Goal: Transaction & Acquisition: Obtain resource

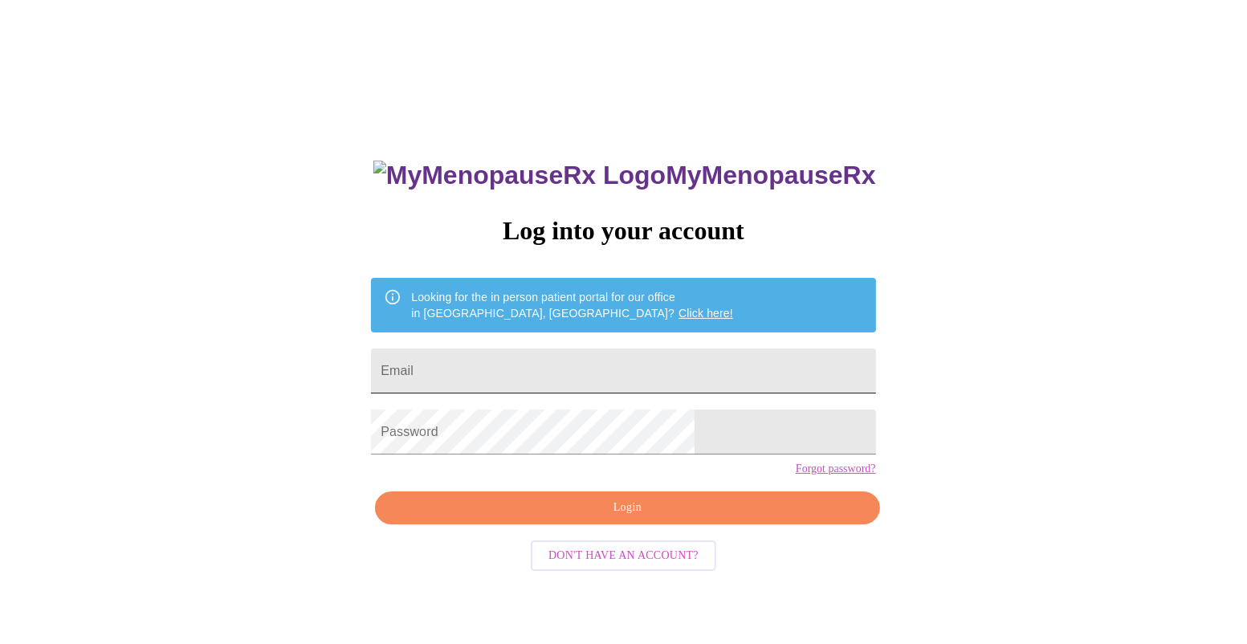
click at [537, 366] on input "Email" at bounding box center [623, 370] width 504 height 45
type input "[EMAIL_ADDRESS][DOMAIN_NAME]"
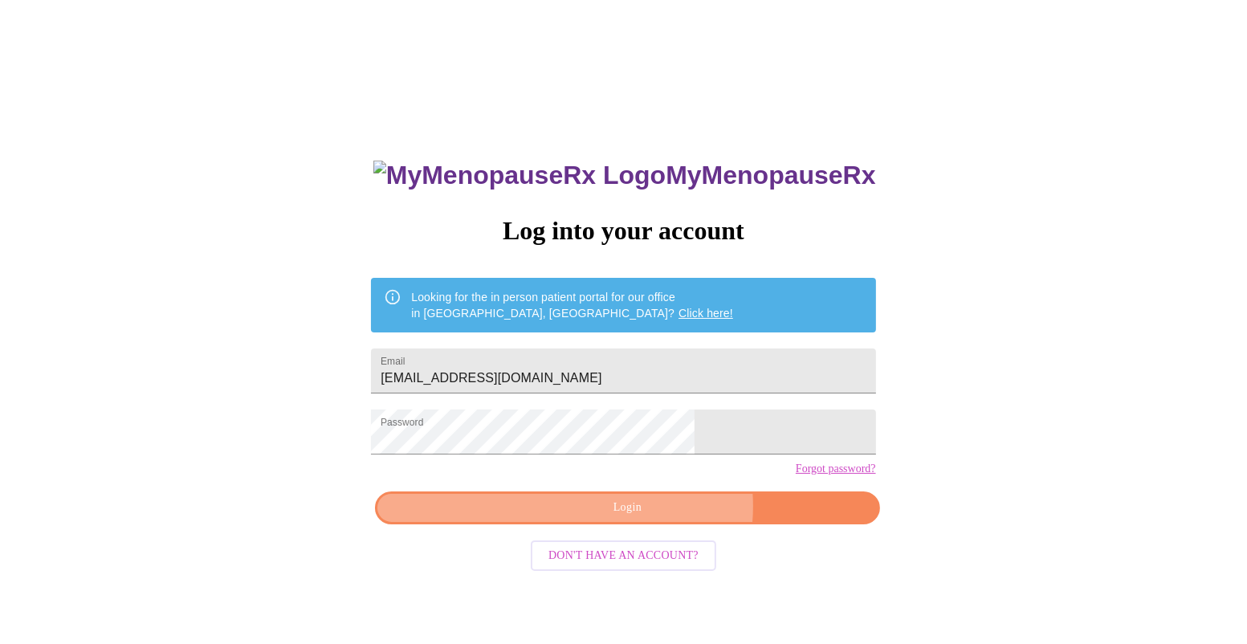
click at [655, 518] on span "Login" at bounding box center [626, 508] width 467 height 20
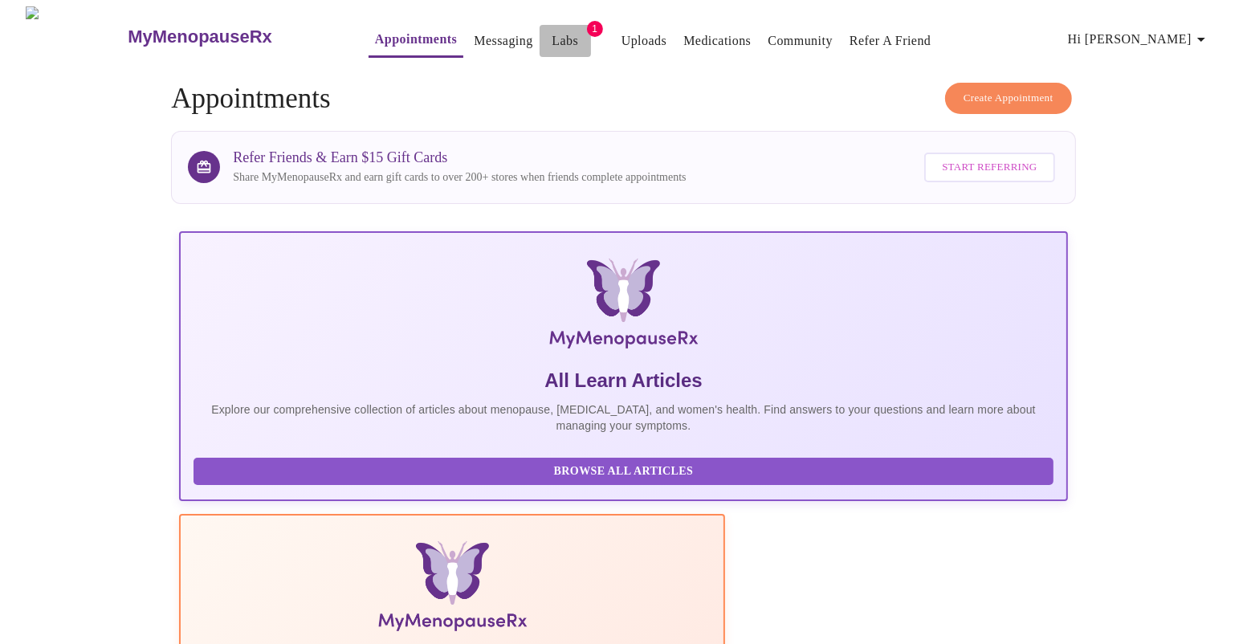
click at [552, 37] on link "Labs" at bounding box center [565, 41] width 26 height 22
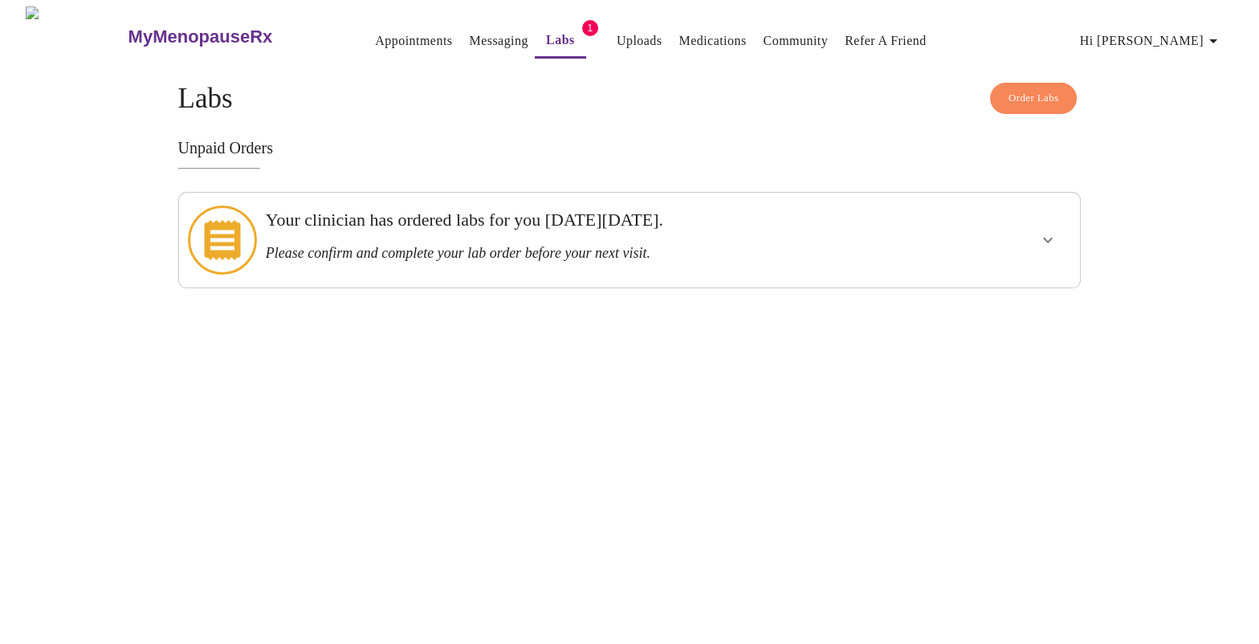
click at [1053, 230] on icon "show more" at bounding box center [1047, 239] width 19 height 19
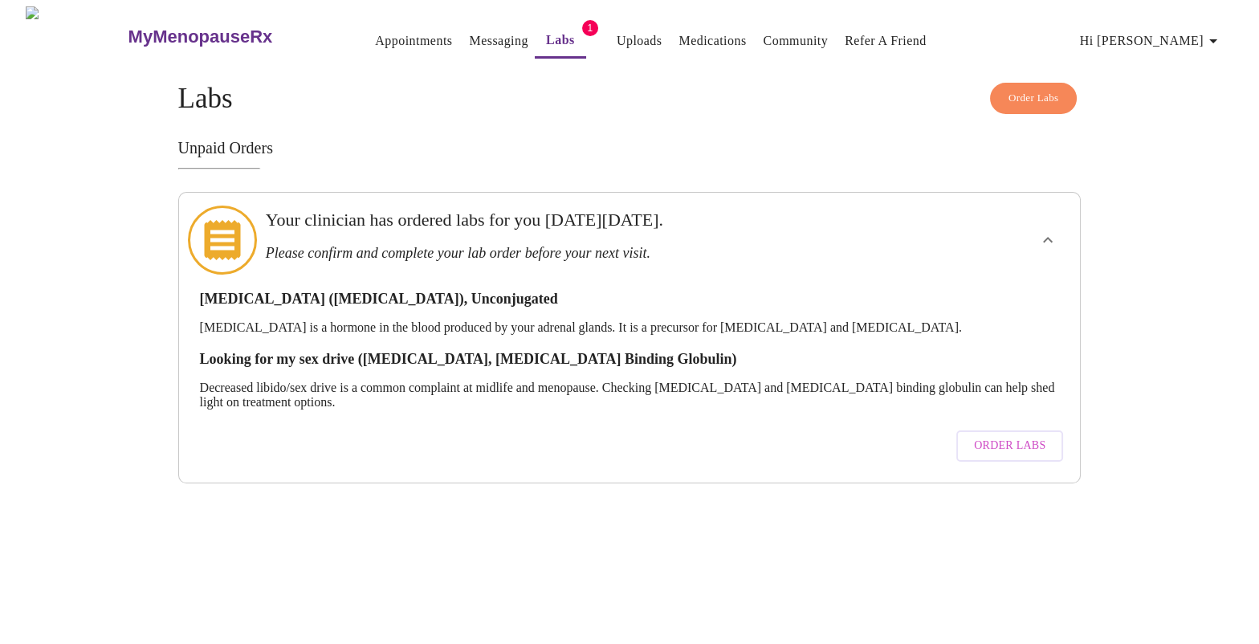
drag, startPoint x: 204, startPoint y: 186, endPoint x: 217, endPoint y: 189, distance: 13.1
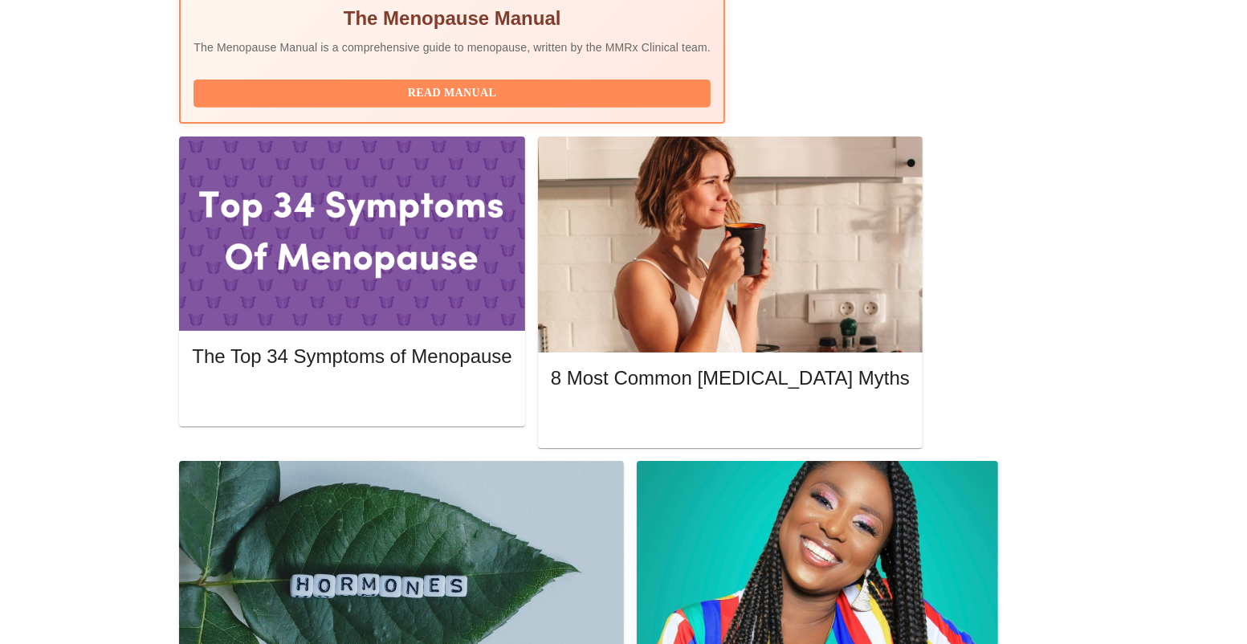
scroll to position [2, 0]
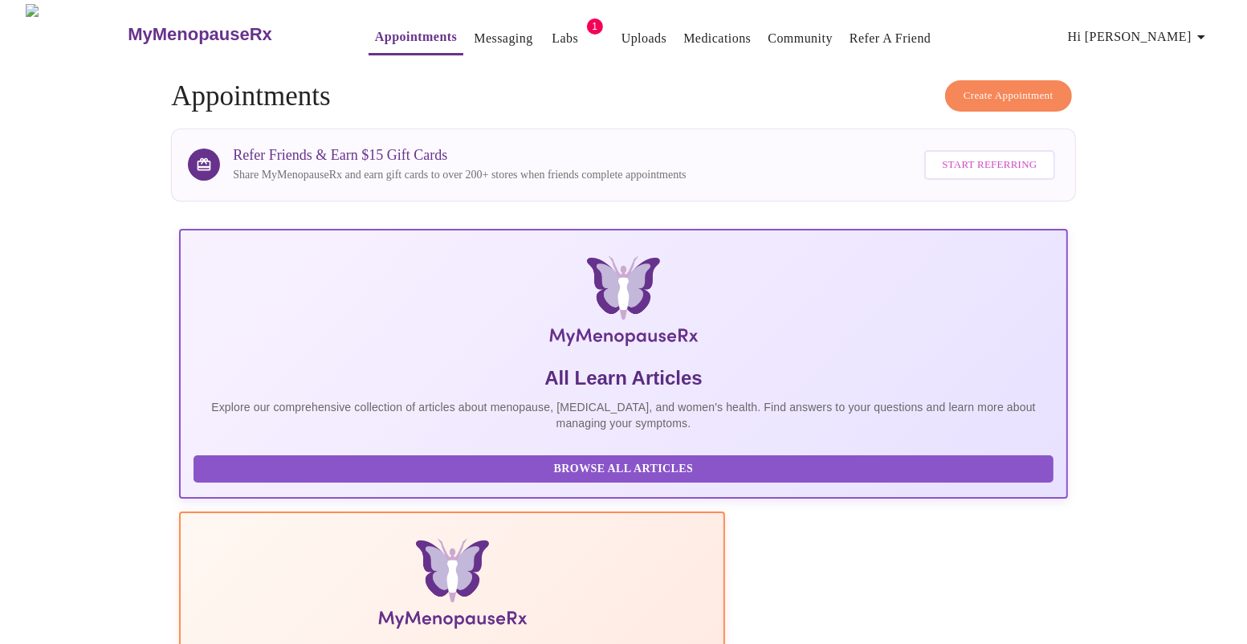
click at [474, 33] on link "Messaging" at bounding box center [503, 38] width 59 height 22
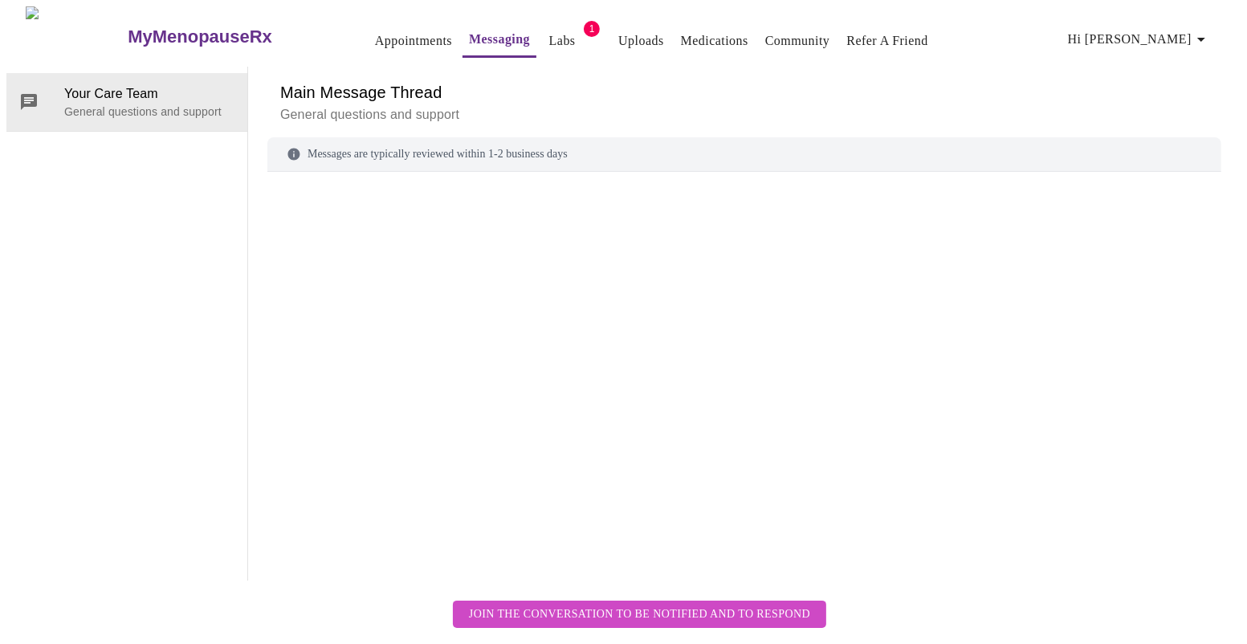
scroll to position [60, 0]
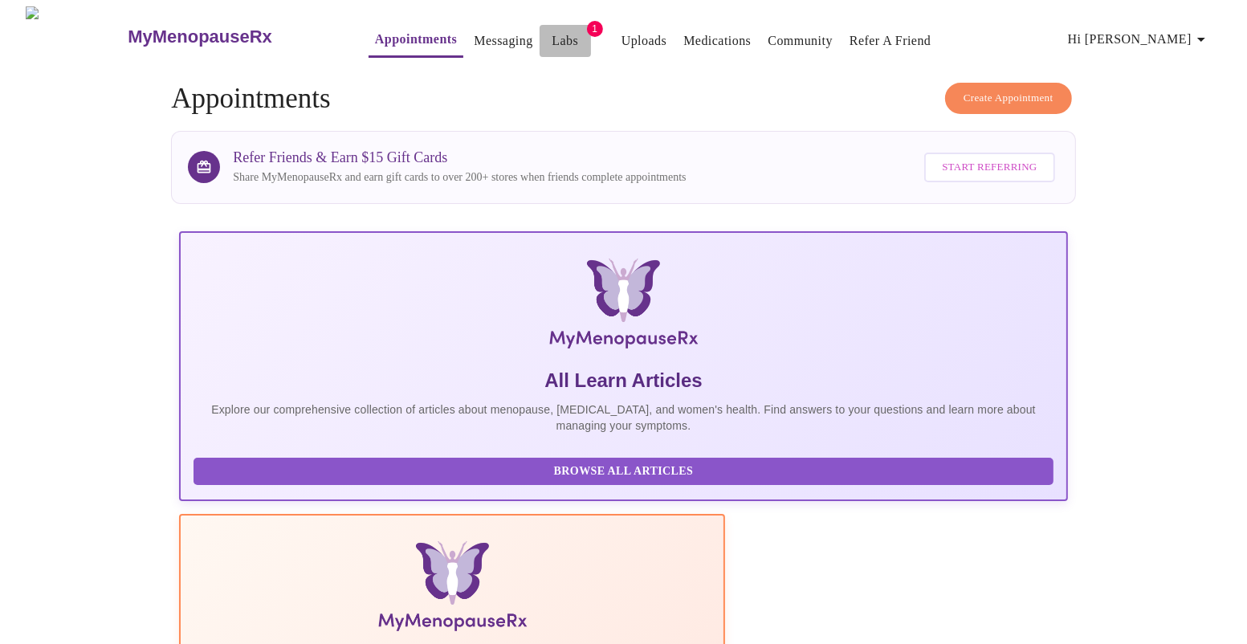
click at [552, 31] on link "Labs" at bounding box center [565, 41] width 26 height 22
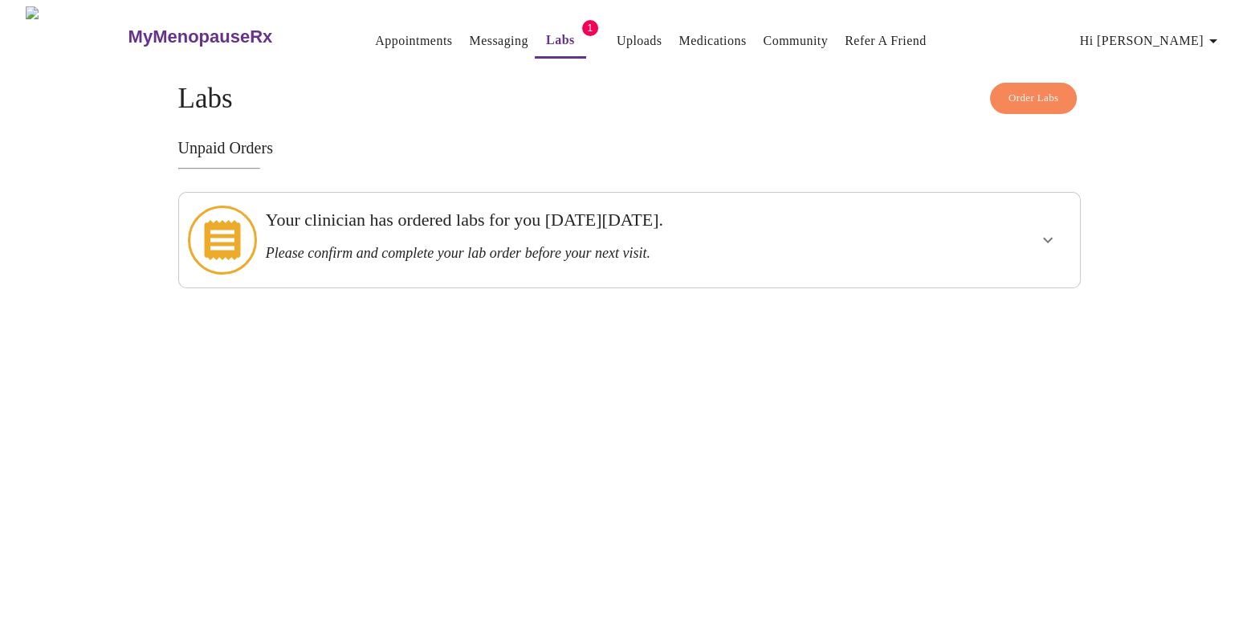
click at [511, 245] on h3 "Please confirm and complete your lab order before your next visit." at bounding box center [586, 253] width 641 height 17
drag, startPoint x: 230, startPoint y: 227, endPoint x: 297, endPoint y: 238, distance: 68.4
click at [235, 230] on icon at bounding box center [222, 240] width 69 height 69
click at [1041, 98] on span "Order Labs" at bounding box center [1033, 98] width 51 height 18
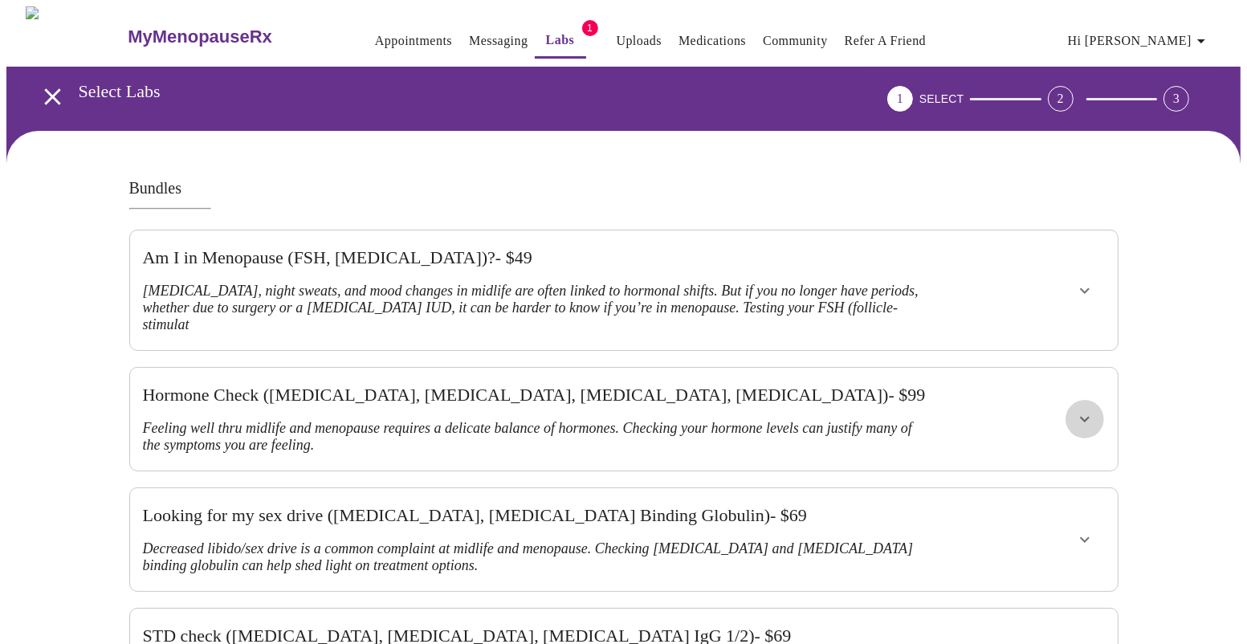
click at [1078, 409] on icon "show more" at bounding box center [1084, 418] width 19 height 19
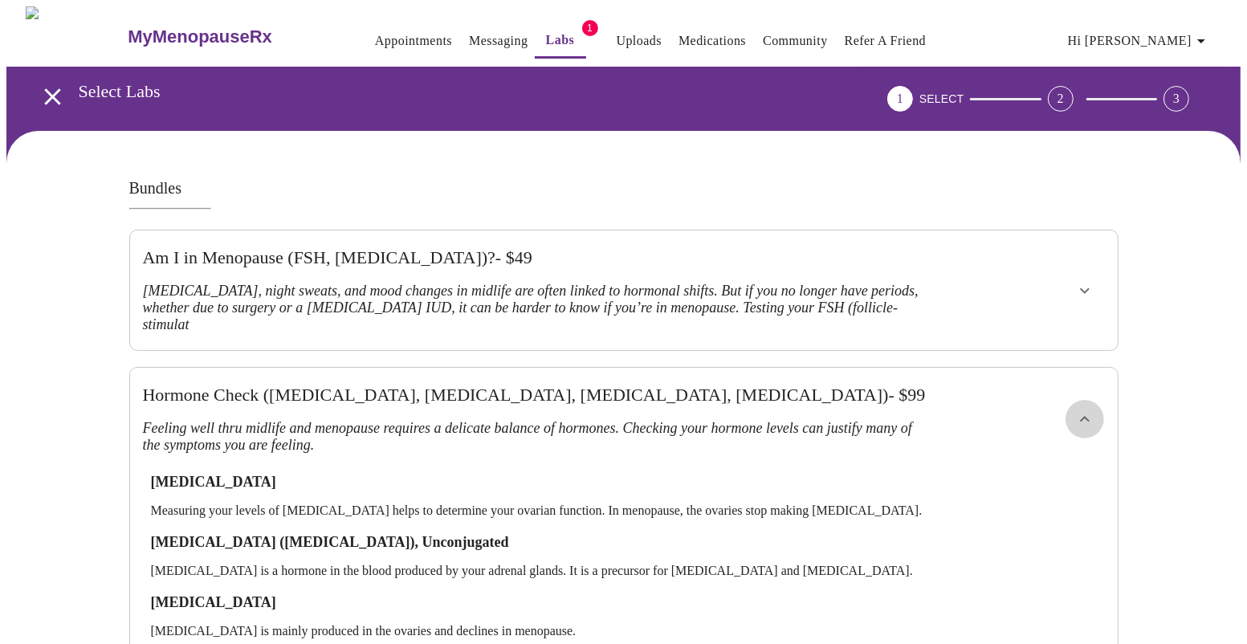
click at [1077, 409] on icon "show more" at bounding box center [1084, 418] width 19 height 19
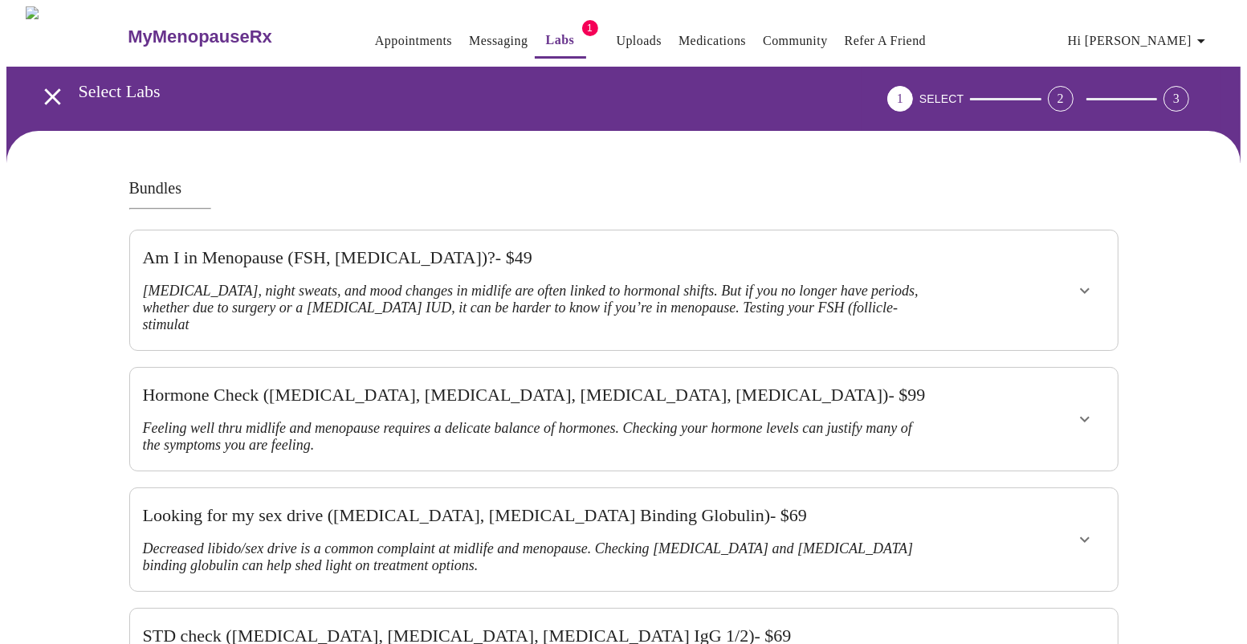
drag, startPoint x: 534, startPoint y: 164, endPoint x: 523, endPoint y: 161, distance: 10.7
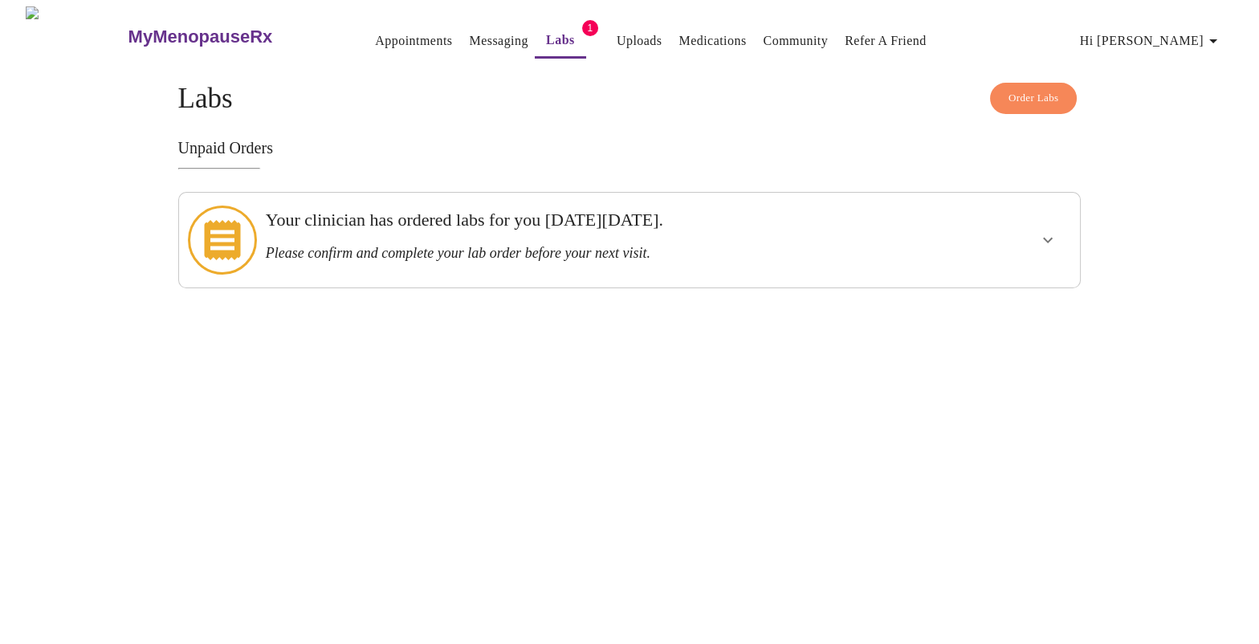
click at [1044, 231] on icon "show more" at bounding box center [1047, 239] width 19 height 19
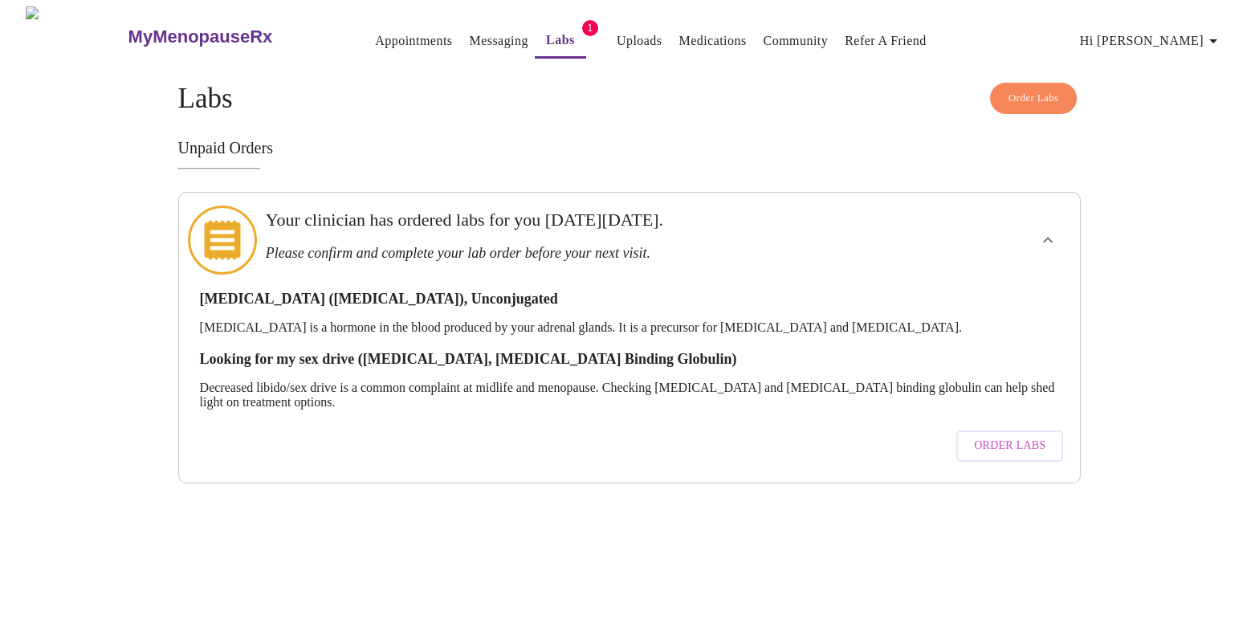
click at [1016, 436] on span "Order Labs" at bounding box center [1009, 446] width 71 height 20
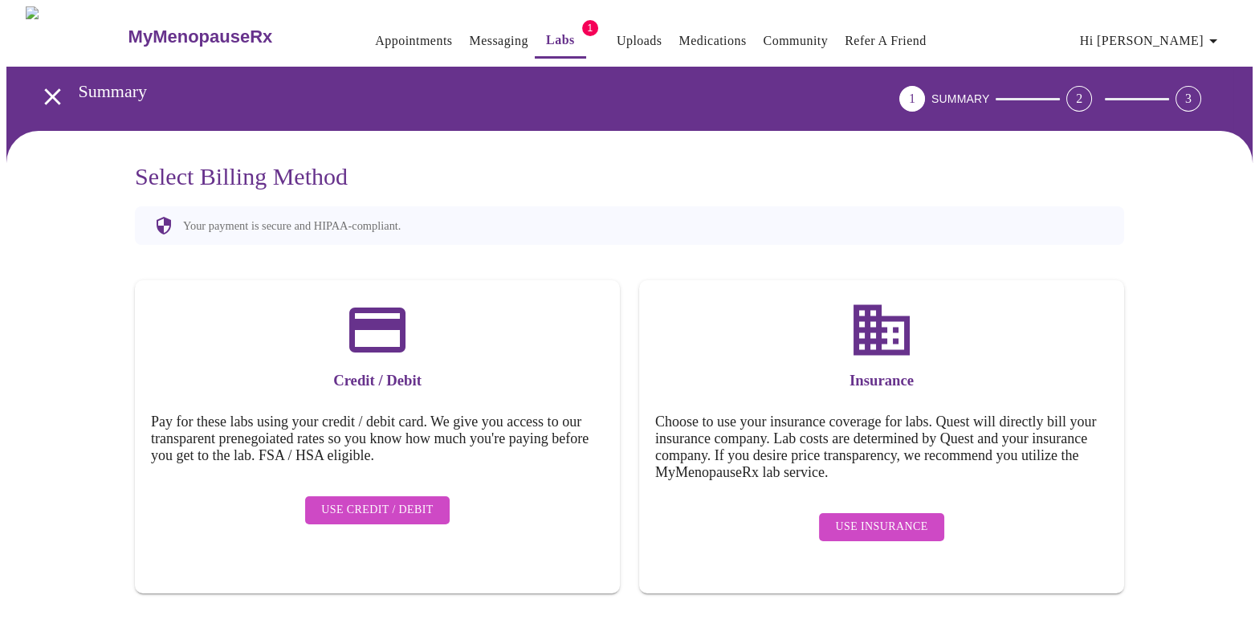
click at [44, 88] on icon "open drawer" at bounding box center [52, 96] width 16 height 16
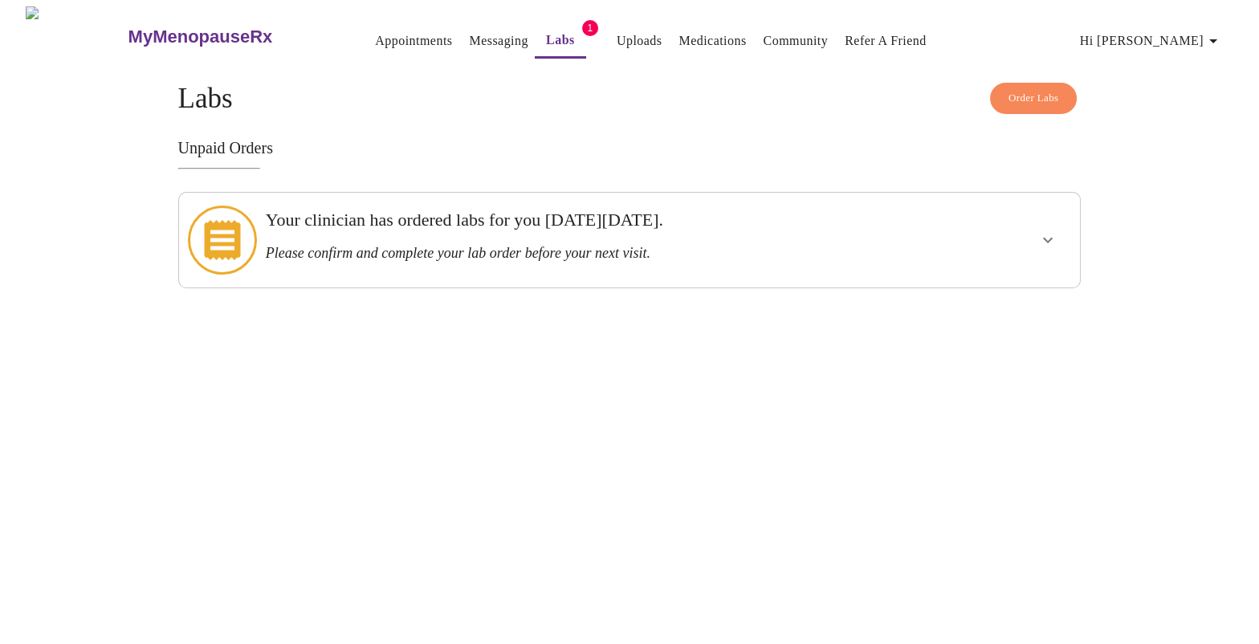
click at [500, 228] on h3 "Your clinician has ordered labs for you [DATE][DATE]." at bounding box center [586, 220] width 641 height 21
click at [1057, 234] on icon "show more" at bounding box center [1047, 239] width 19 height 19
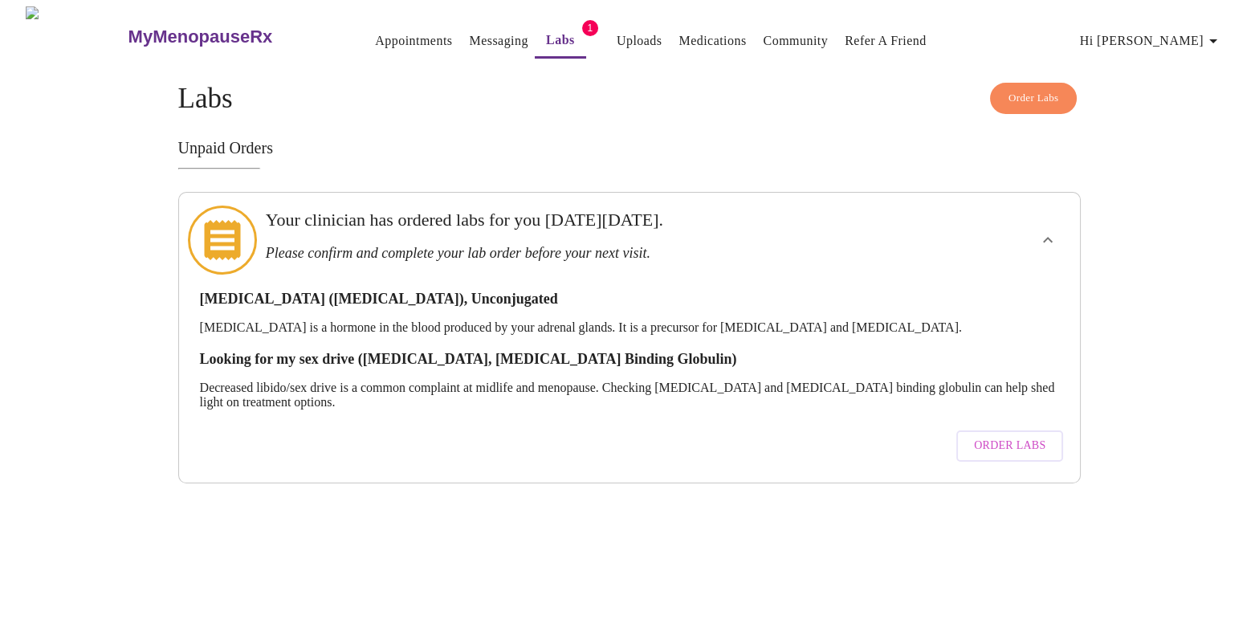
click at [1170, 36] on span "Hi [PERSON_NAME]" at bounding box center [1151, 41] width 143 height 22
click at [678, 129] on div at bounding box center [629, 322] width 1259 height 644
click at [617, 32] on link "Uploads" at bounding box center [640, 41] width 46 height 22
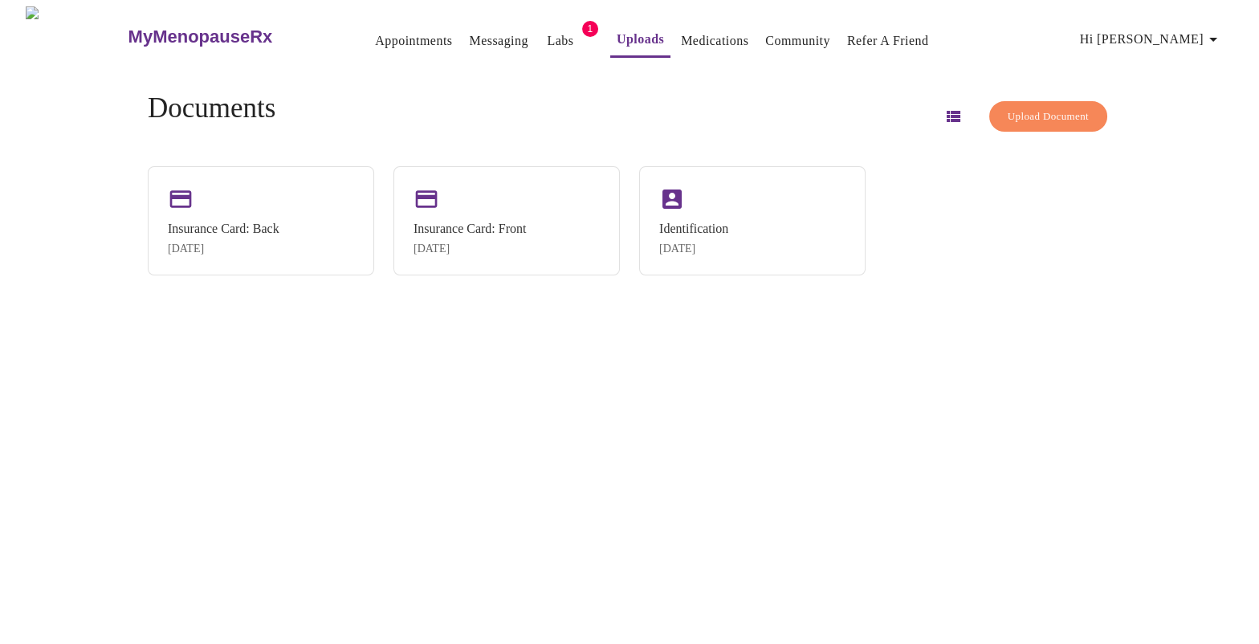
click at [705, 30] on link "Medications" at bounding box center [714, 41] width 67 height 22
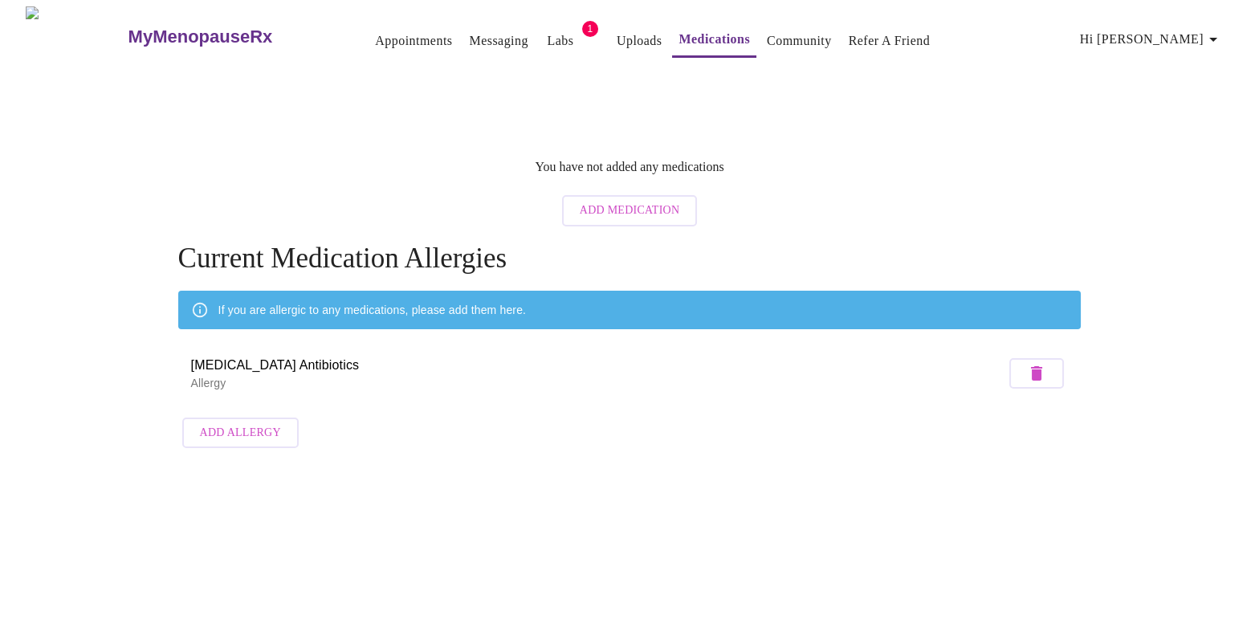
click at [375, 36] on link "Appointments" at bounding box center [413, 41] width 77 height 22
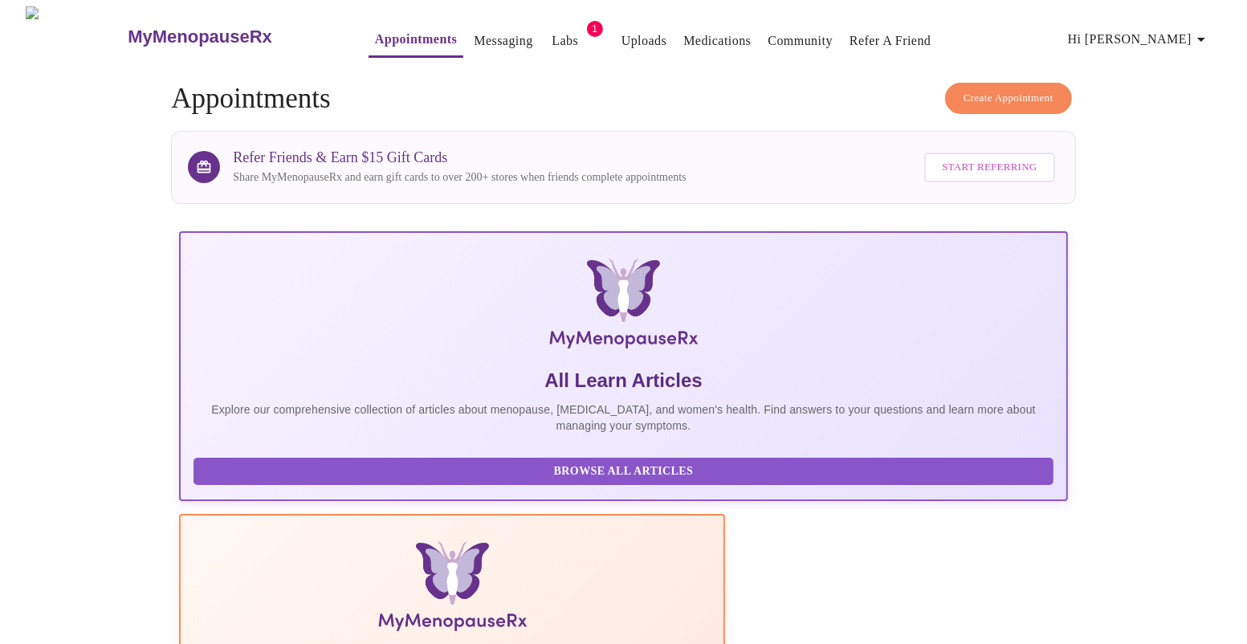
click at [474, 32] on link "Messaging" at bounding box center [503, 41] width 59 height 22
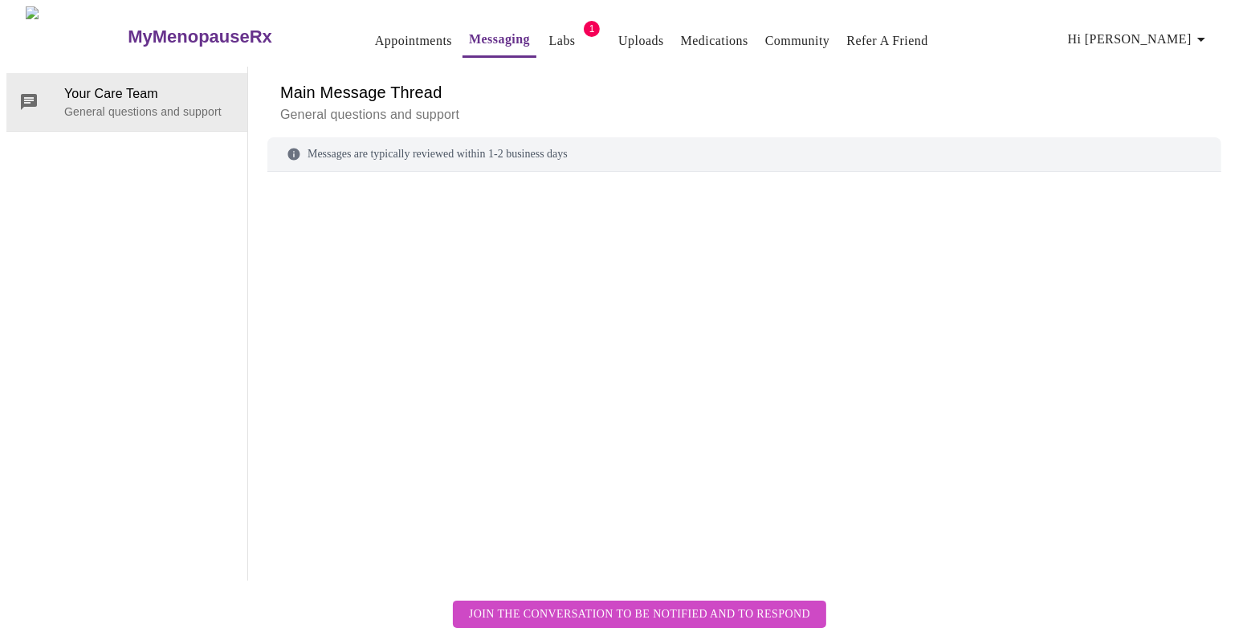
scroll to position [60, 0]
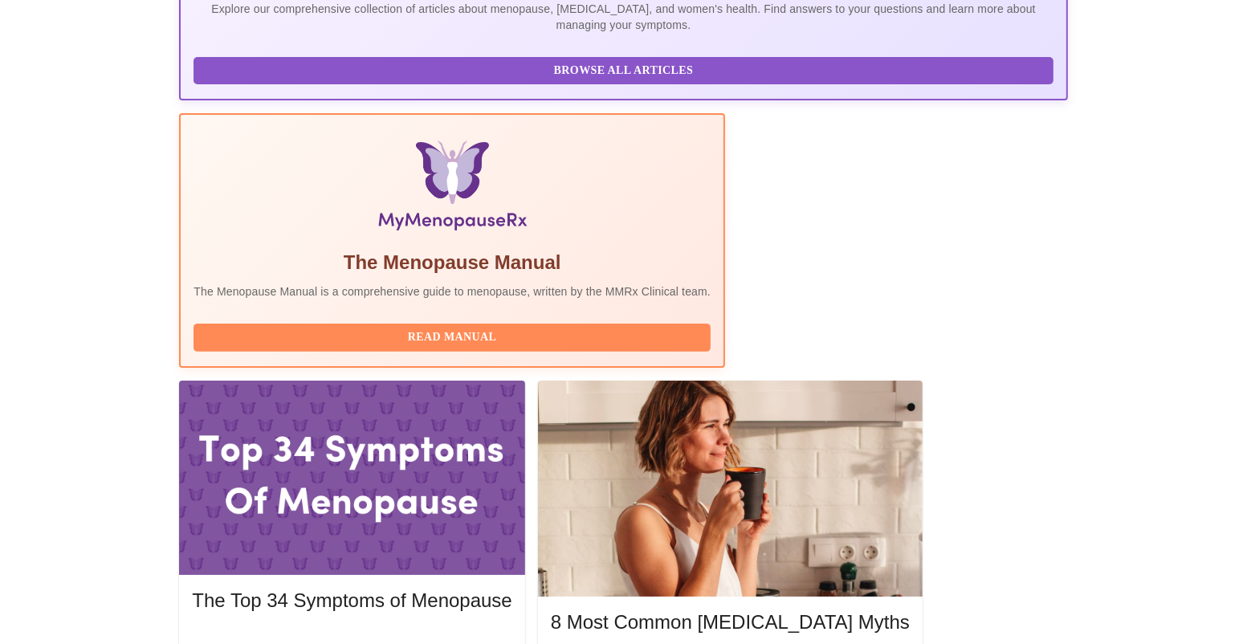
scroll to position [482, 0]
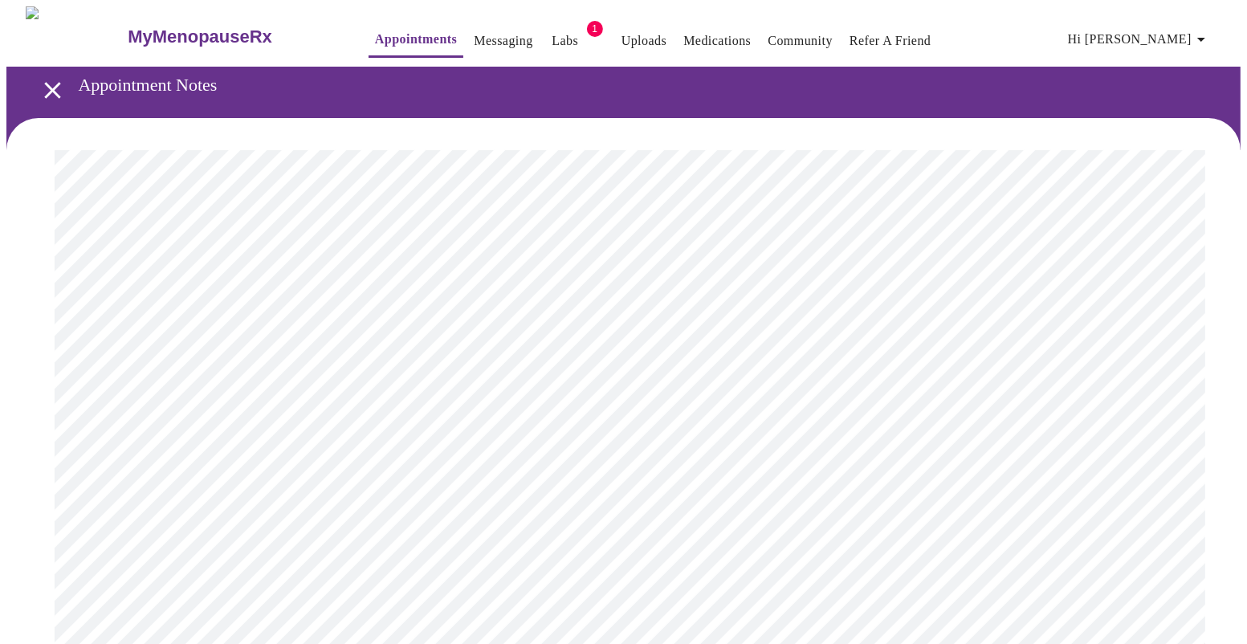
click at [49, 82] on icon "open drawer" at bounding box center [52, 90] width 16 height 16
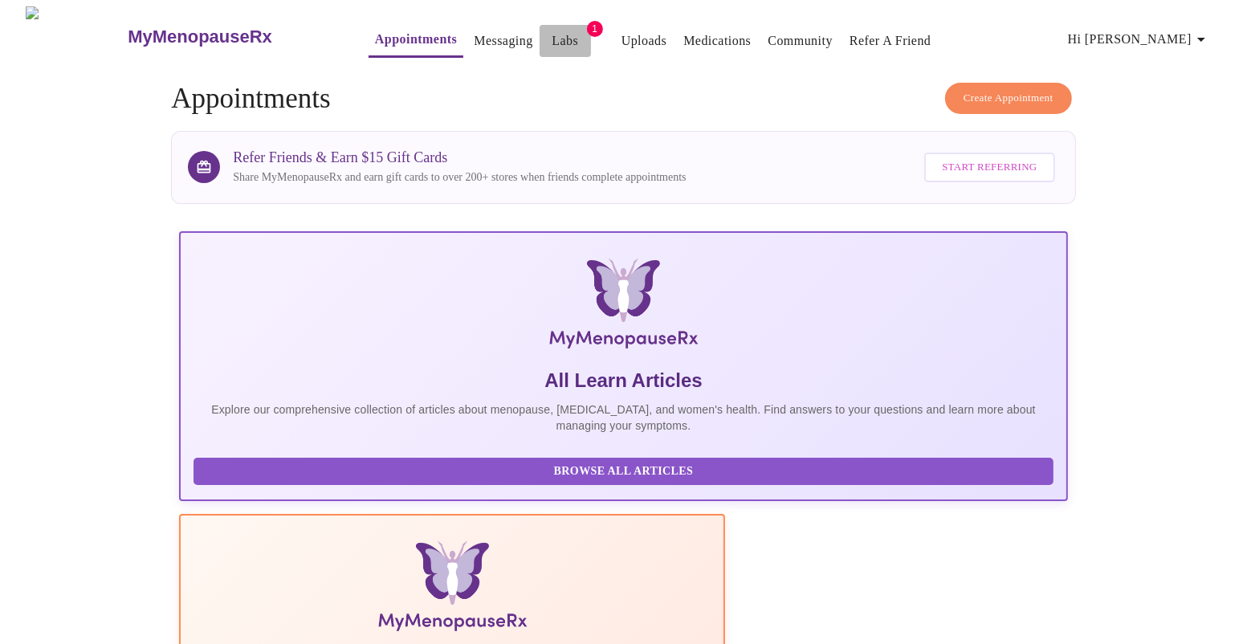
click at [552, 37] on link "Labs" at bounding box center [565, 41] width 26 height 22
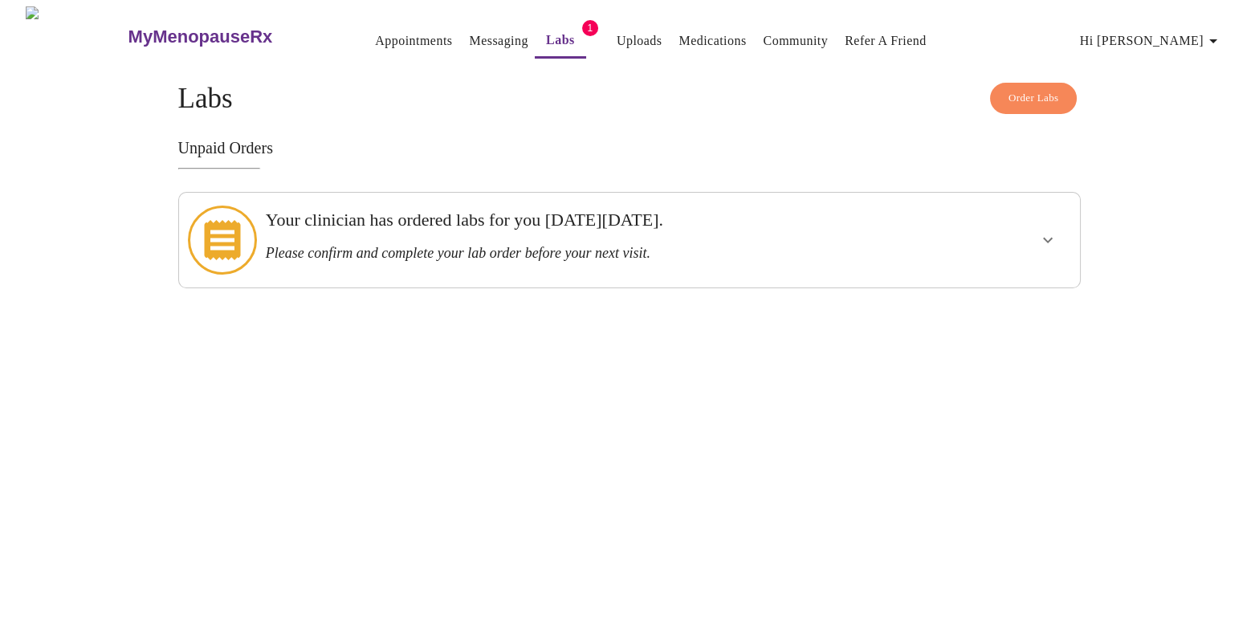
click at [461, 288] on div "MyMenopauseRx Appointments Messaging Labs 1 Uploads Medications Community Refer…" at bounding box center [629, 147] width 1246 height 282
click at [1047, 100] on span "Order Labs" at bounding box center [1033, 98] width 51 height 18
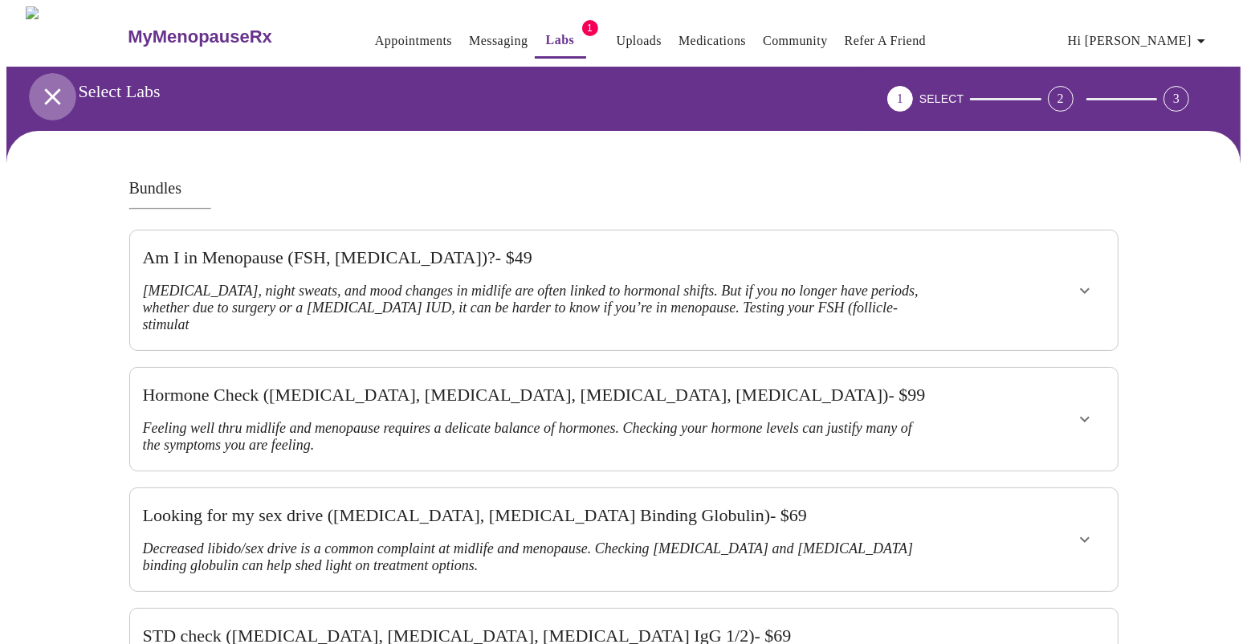
click at [50, 88] on icon "open drawer" at bounding box center [52, 96] width 16 height 16
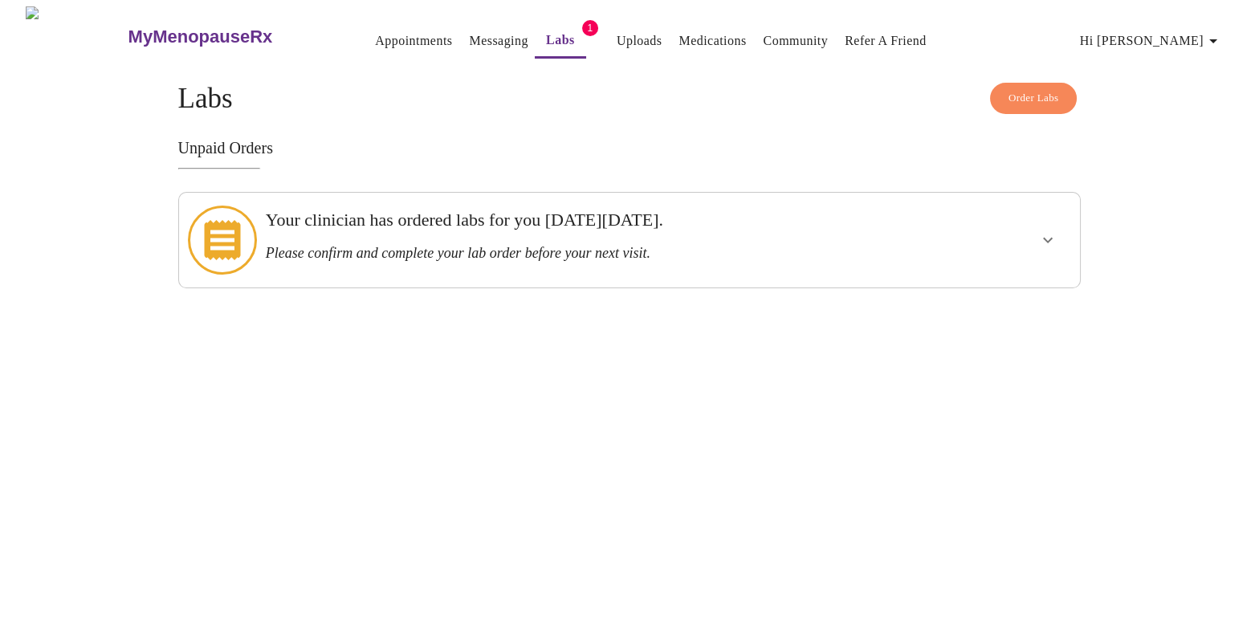
click at [546, 38] on link "Labs" at bounding box center [560, 40] width 29 height 22
